Goal: Information Seeking & Learning: Check status

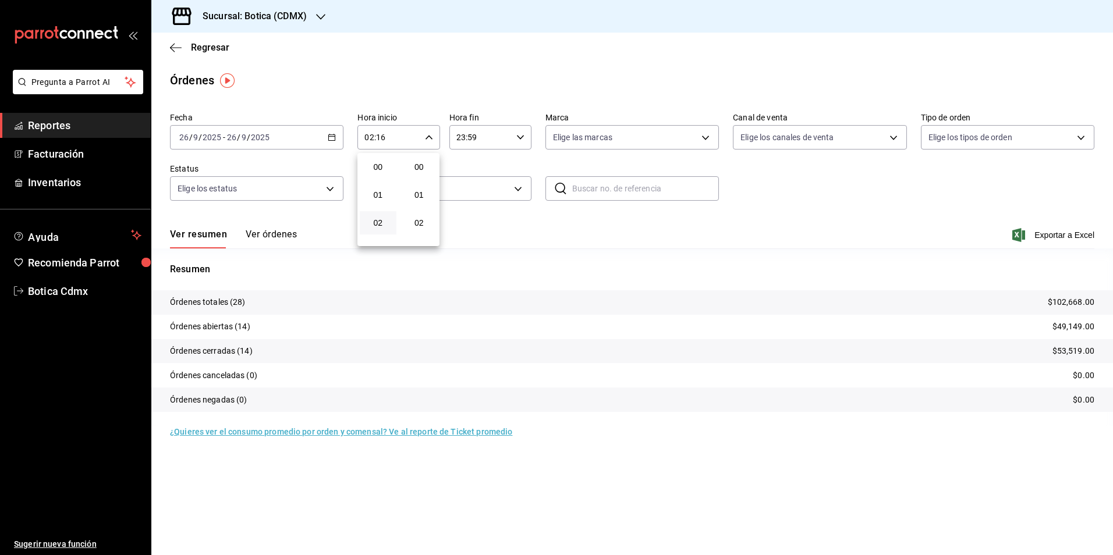
scroll to position [407, 0]
click at [203, 45] on div at bounding box center [556, 277] width 1113 height 555
click at [217, 50] on span "Regresar" at bounding box center [210, 47] width 38 height 11
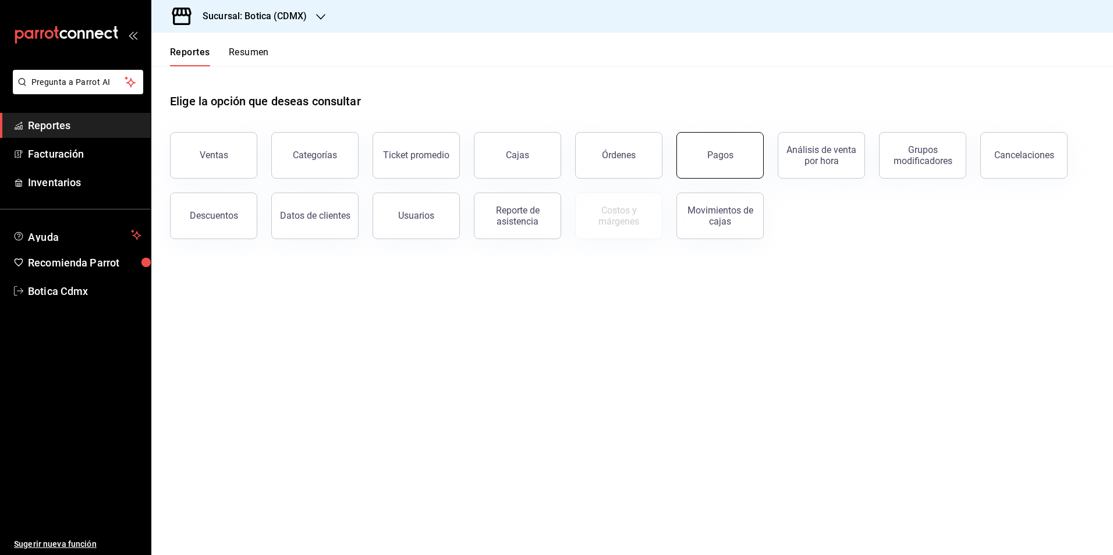
click at [713, 146] on button "Pagos" at bounding box center [719, 155] width 87 height 47
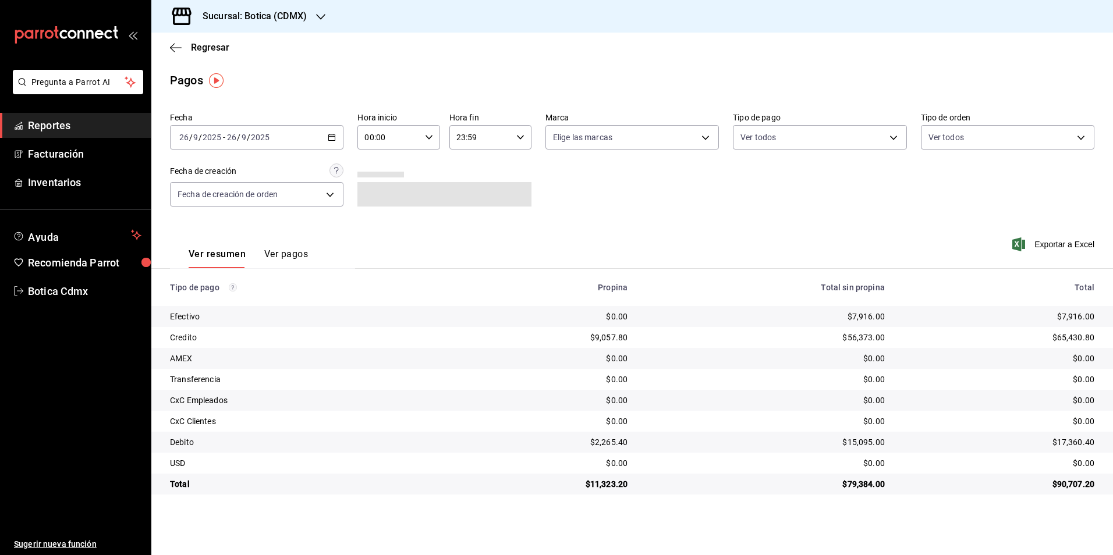
click at [365, 140] on input "00:00" at bounding box center [388, 137] width 62 height 23
click at [374, 191] on span "03" at bounding box center [378, 192] width 23 height 9
type input "03:00"
click at [785, 136] on div at bounding box center [556, 277] width 1113 height 555
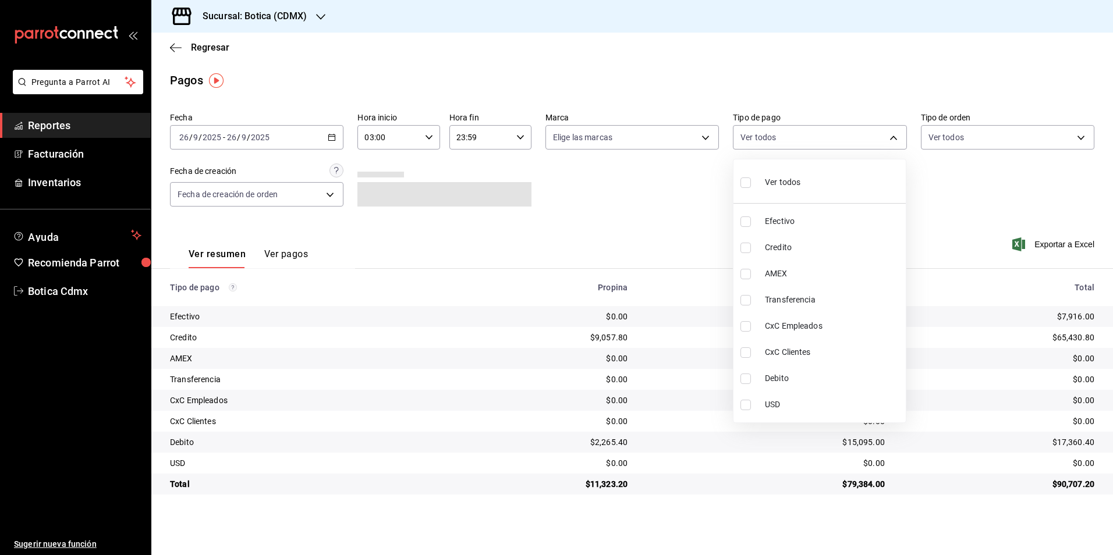
click at [785, 136] on body "Pregunta a Parrot AI Reportes Facturación Inventarios Ayuda Recomienda Parrot B…" at bounding box center [556, 277] width 1113 height 555
click at [747, 248] on input "checkbox" at bounding box center [745, 248] width 10 height 10
checkbox input "true"
type input "b4da851e-66ec-43b1-8a0b-e545688a4eb6"
click at [744, 378] on input "checkbox" at bounding box center [745, 379] width 10 height 10
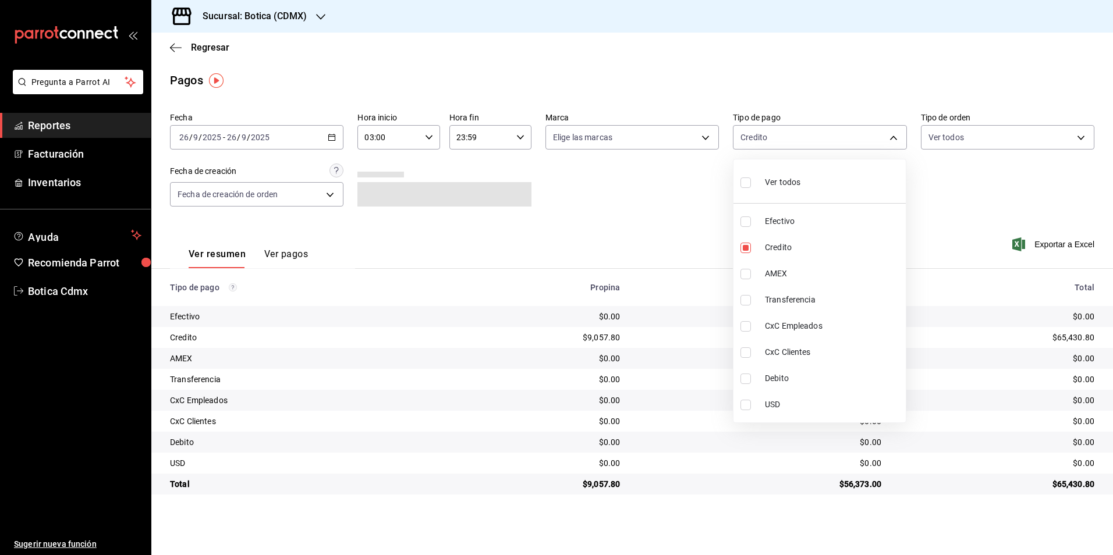
checkbox input "true"
click at [739, 182] on li "Ver todos" at bounding box center [819, 181] width 172 height 34
type input "e1ca0108-3f33-4c0f-ad57-d68d77d83aa1,b4da851e-66ec-43b1-8a0b-e545688a4eb6,dd363…"
checkbox input "true"
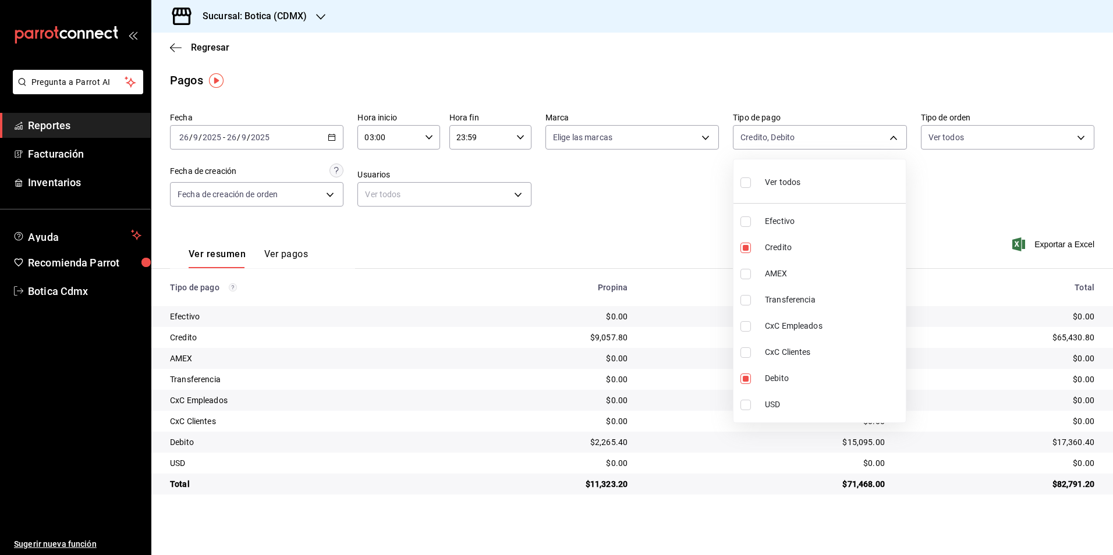
checkbox input "true"
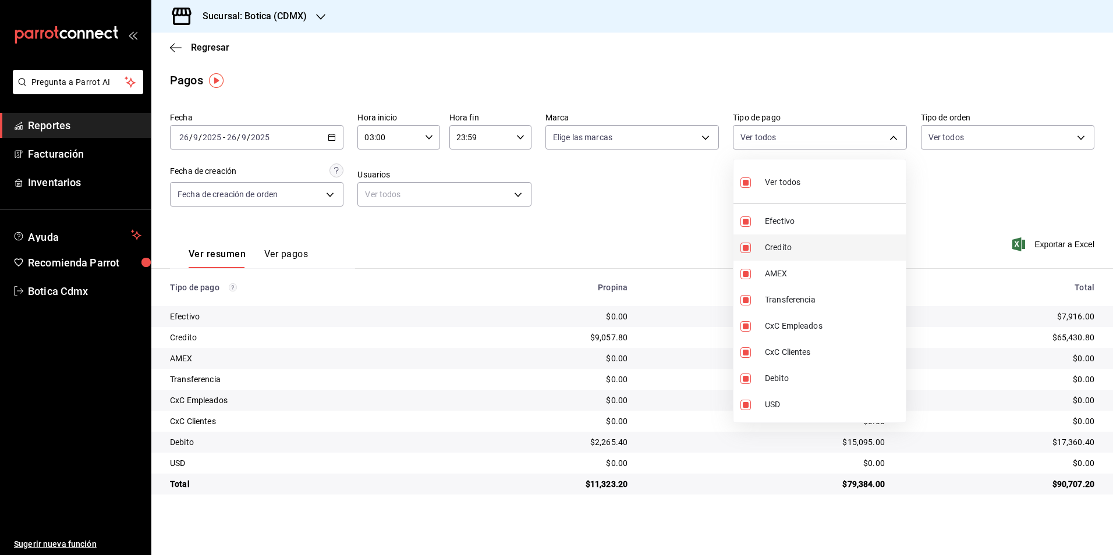
click at [764, 249] on li "Credito" at bounding box center [819, 248] width 172 height 26
type input "e1ca0108-3f33-4c0f-ad57-d68d77d83aa1,dd363bb1-9cc2-4436-abd0-1e07a8cf1de3,a70e4…"
checkbox input "false"
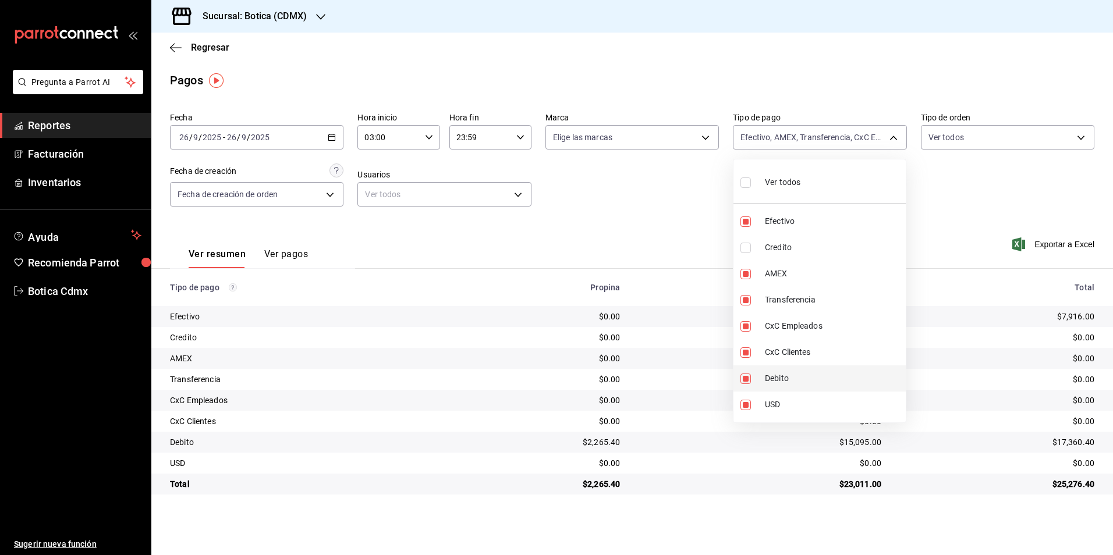
click at [771, 378] on span "Debito" at bounding box center [833, 379] width 136 height 12
type input "e1ca0108-3f33-4c0f-ad57-d68d77d83aa1,dd363bb1-9cc2-4436-abd0-1e07a8cf1de3,a70e4…"
checkbox input "false"
click at [652, 226] on div at bounding box center [556, 277] width 1113 height 555
click at [893, 137] on body "Pregunta a Parrot AI Reportes Facturación Inventarios Ayuda Recomienda Parrot B…" at bounding box center [556, 277] width 1113 height 555
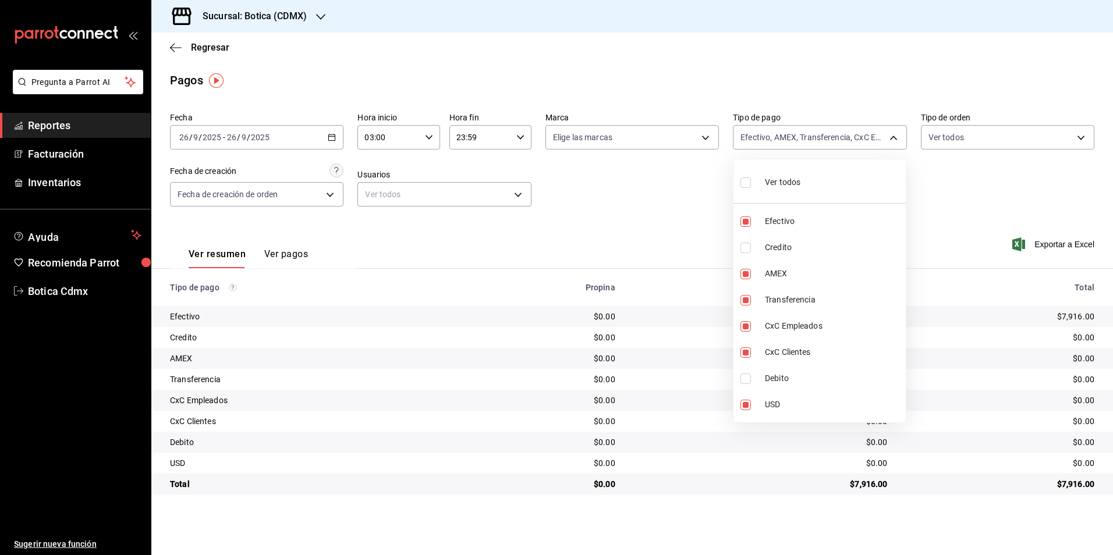
click at [793, 180] on span "Ver todos" at bounding box center [783, 182] width 36 height 12
type input "e1ca0108-3f33-4c0f-ad57-d68d77d83aa1,b4da851e-66ec-43b1-8a0b-e545688a4eb6,dd363…"
checkbox input "true"
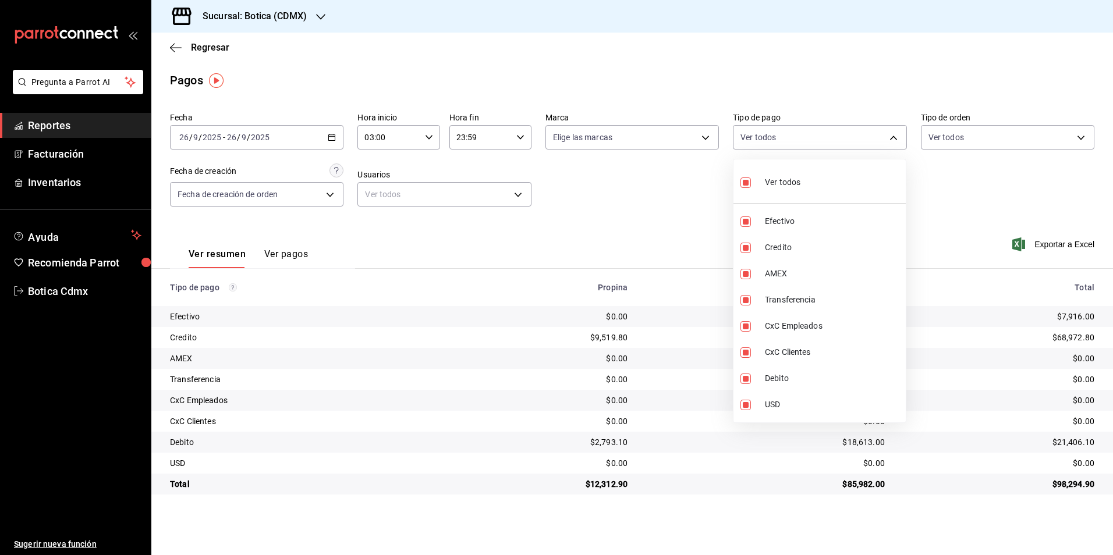
click at [804, 186] on li "Ver todos" at bounding box center [819, 181] width 172 height 34
checkbox input "false"
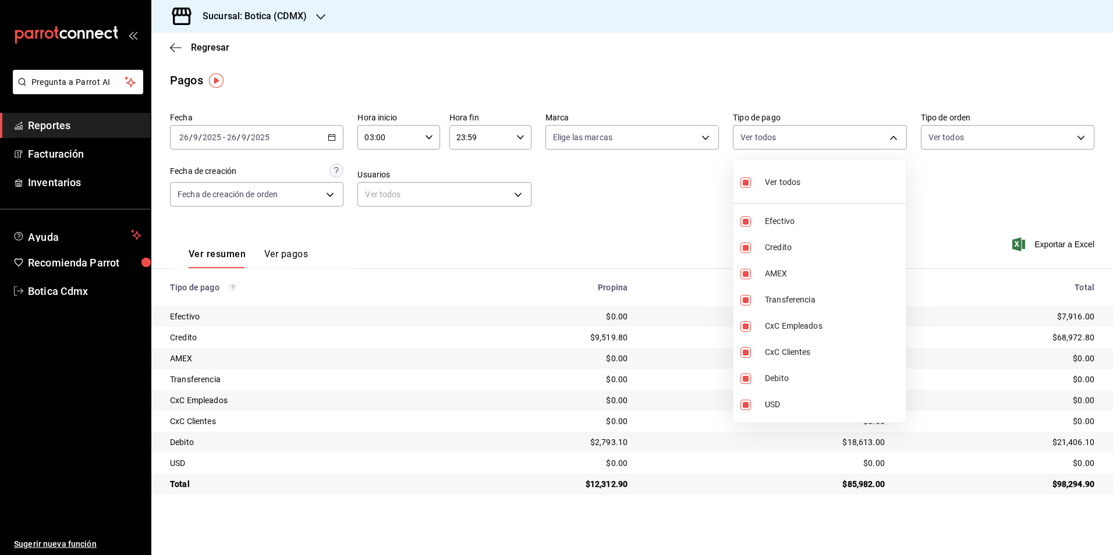
checkbox input "false"
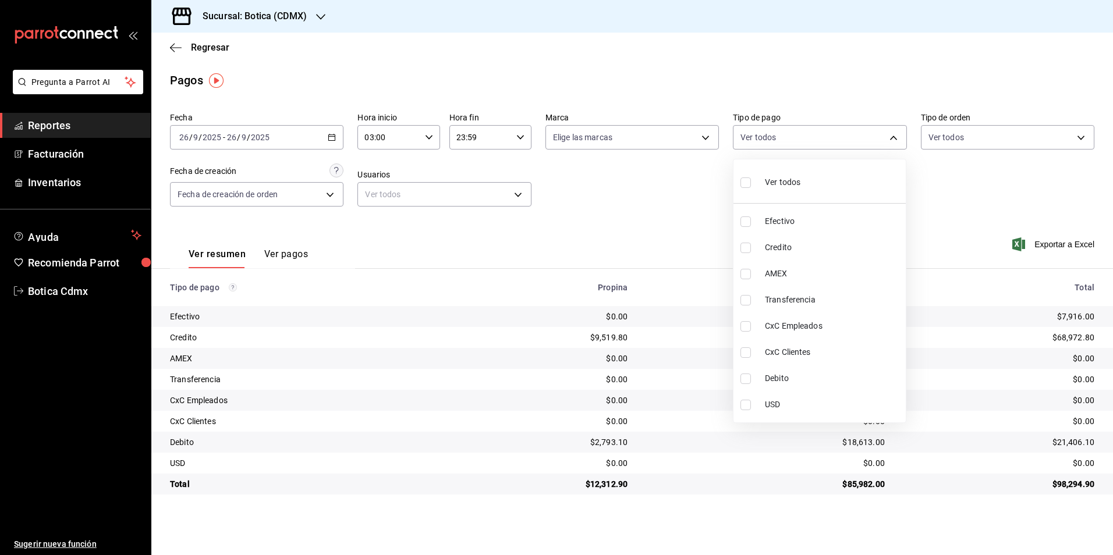
click at [776, 250] on span "Credito" at bounding box center [833, 248] width 136 height 12
type input "b4da851e-66ec-43b1-8a0b-e545688a4eb6"
checkbox input "true"
click at [778, 384] on span "Debito" at bounding box center [833, 379] width 136 height 12
type input "b4da851e-66ec-43b1-8a0b-e545688a4eb6,11579032-5cf0-46af-9956-e0058136143e"
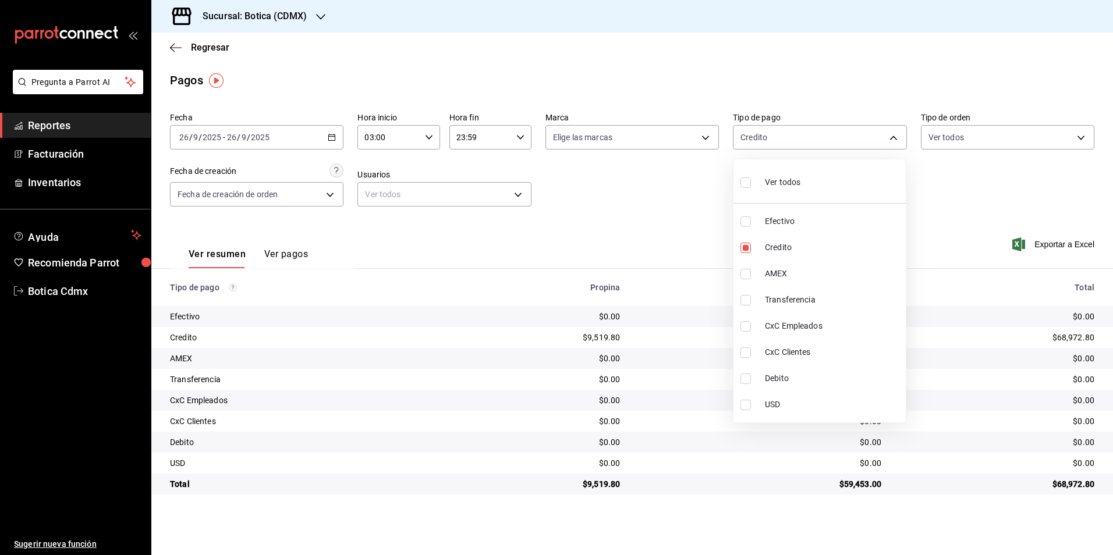
checkbox input "true"
click at [640, 229] on div at bounding box center [556, 277] width 1113 height 555
